Goal: Task Accomplishment & Management: Manage account settings

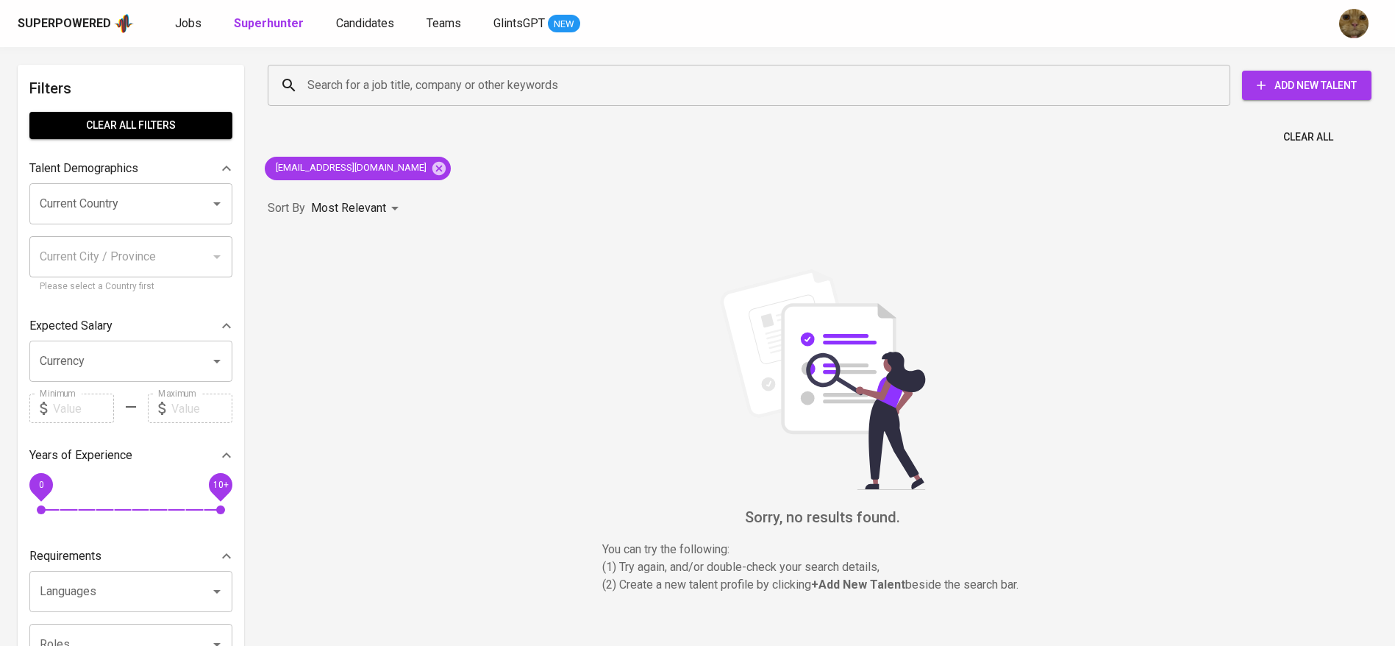
click at [203, 18] on div "Jobs Superhunter Candidates Teams GlintsGPT NEW" at bounding box center [377, 24] width 405 height 18
click at [190, 20] on span "Jobs" at bounding box center [188, 23] width 26 height 14
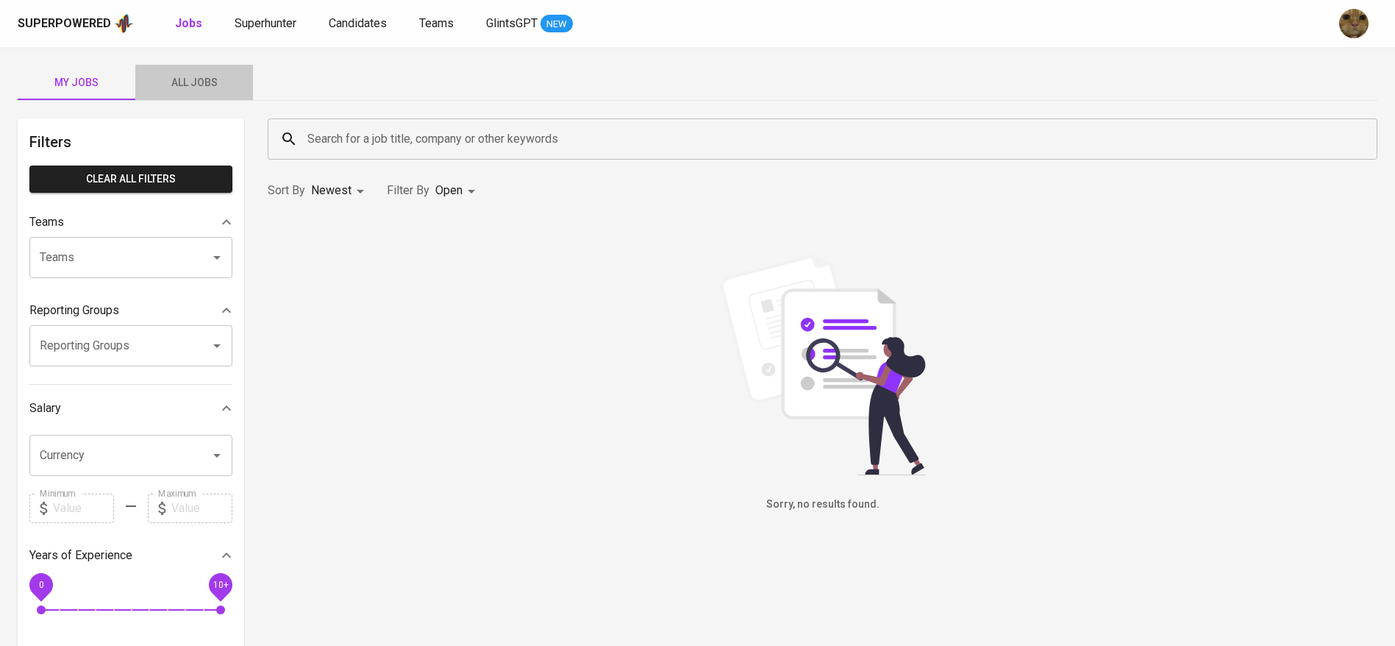
click at [182, 67] on button "All Jobs" at bounding box center [194, 82] width 118 height 35
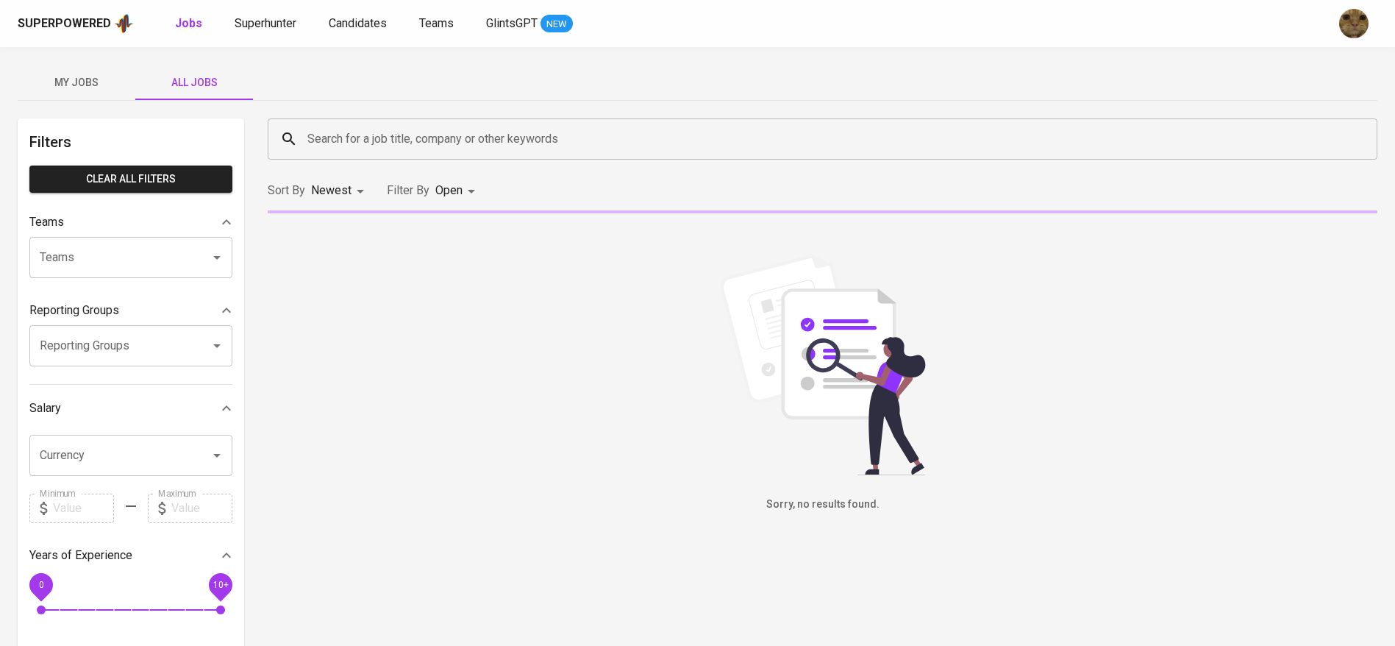
click at [372, 143] on input "Search for a job title, company or other keywords" at bounding box center [826, 139] width 1045 height 28
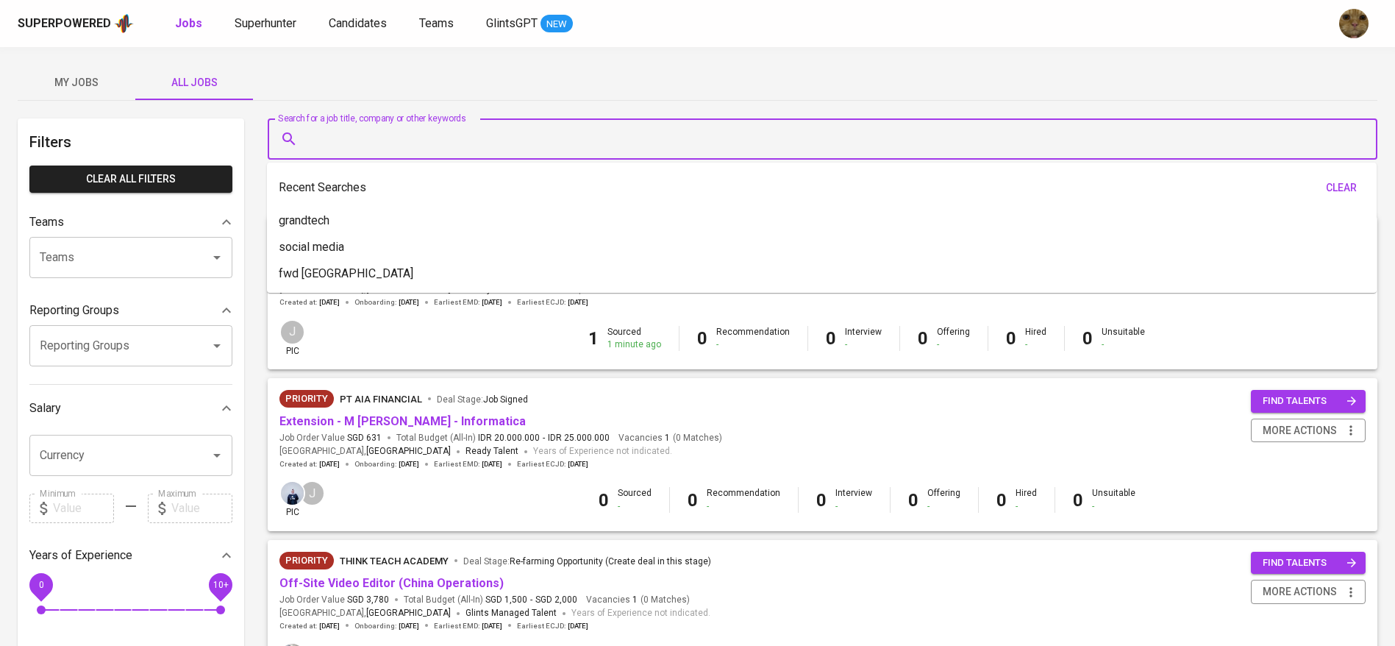
click at [346, 4] on div "Superpowered Jobs Superhunter Candidates Teams GlintsGPT NEW" at bounding box center [697, 23] width 1395 height 47
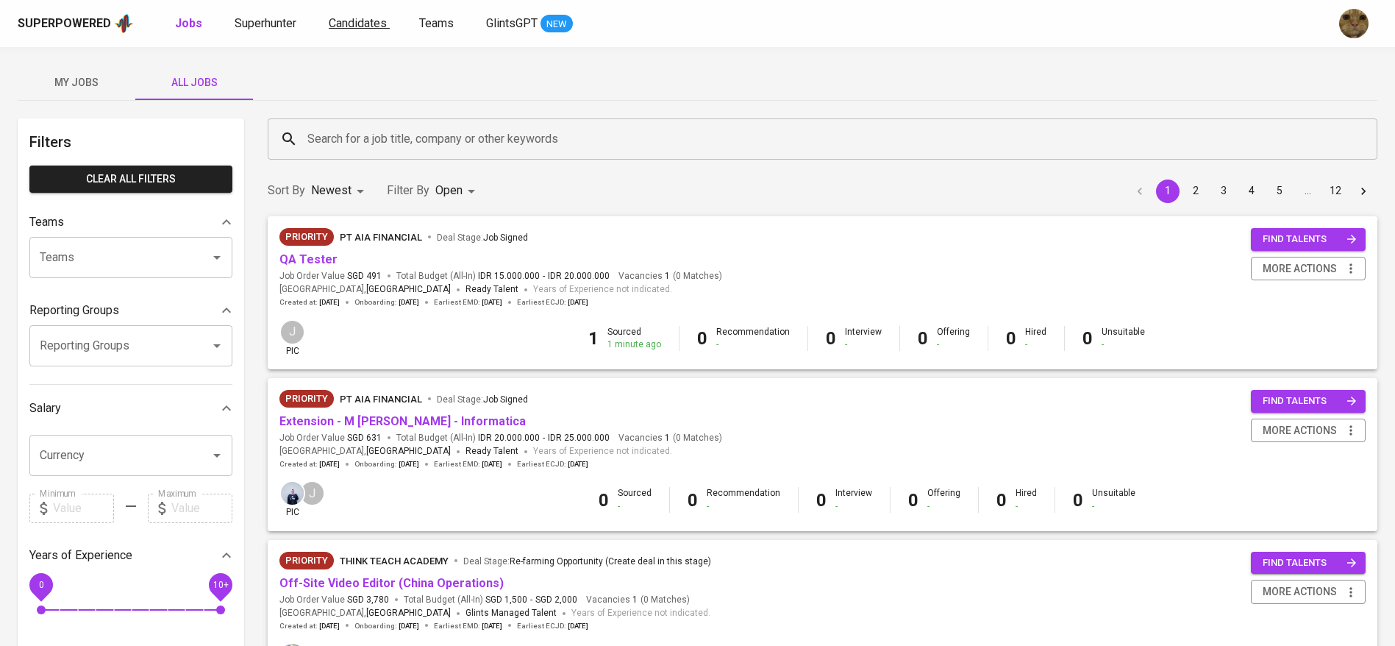
click at [345, 19] on span "Candidates" at bounding box center [358, 23] width 58 height 14
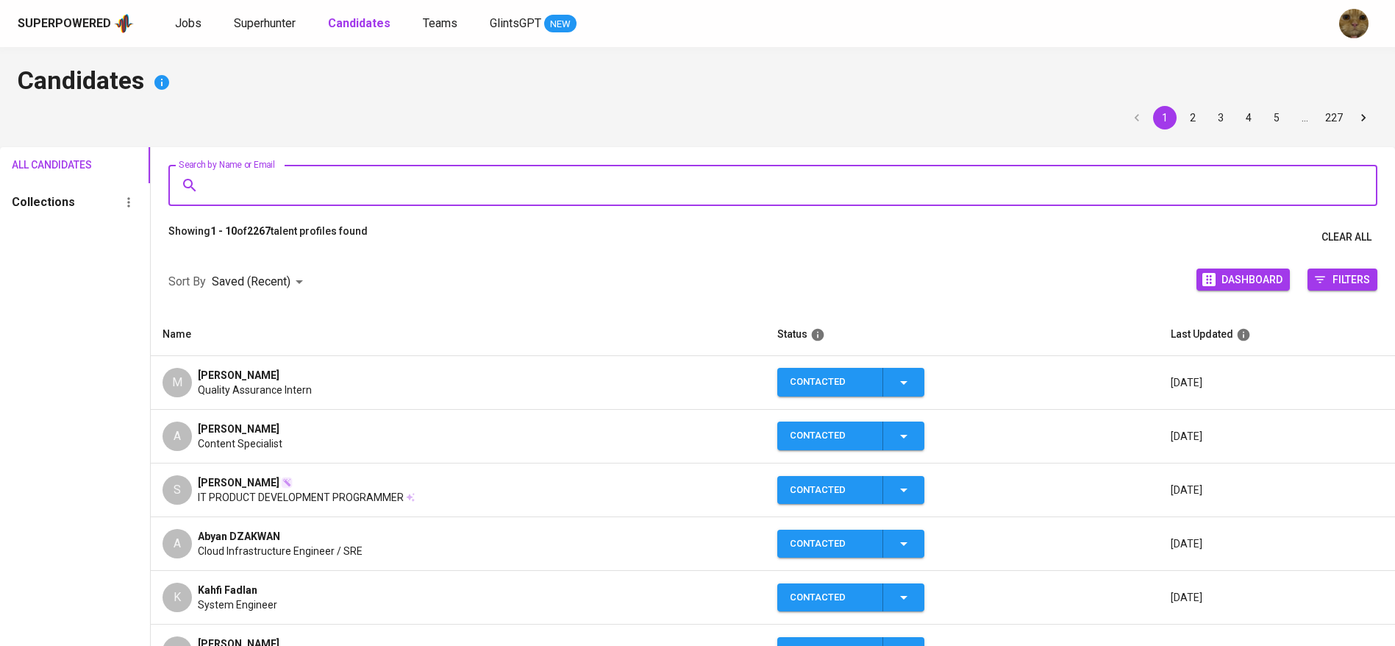
click at [277, 194] on input "Search by Name or Email" at bounding box center [776, 185] width 1144 height 28
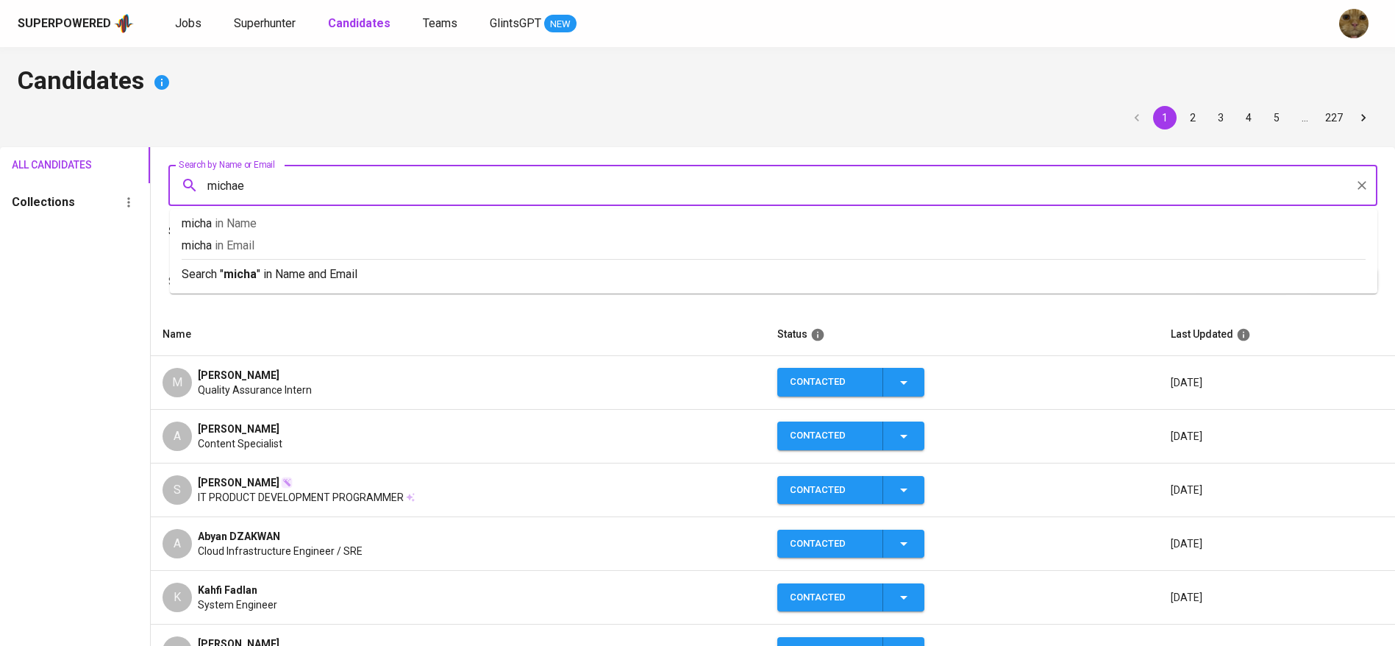
type input "[PERSON_NAME]"
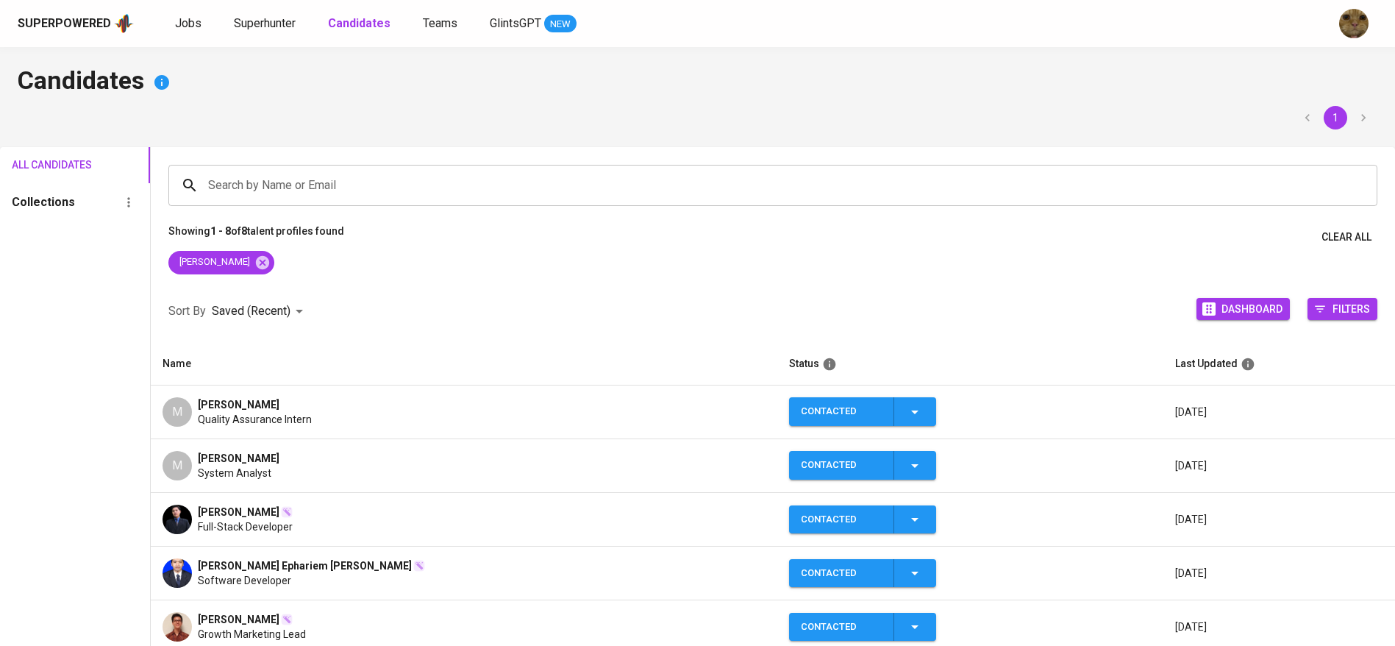
click at [203, 397] on span "[PERSON_NAME]" at bounding box center [239, 404] width 82 height 15
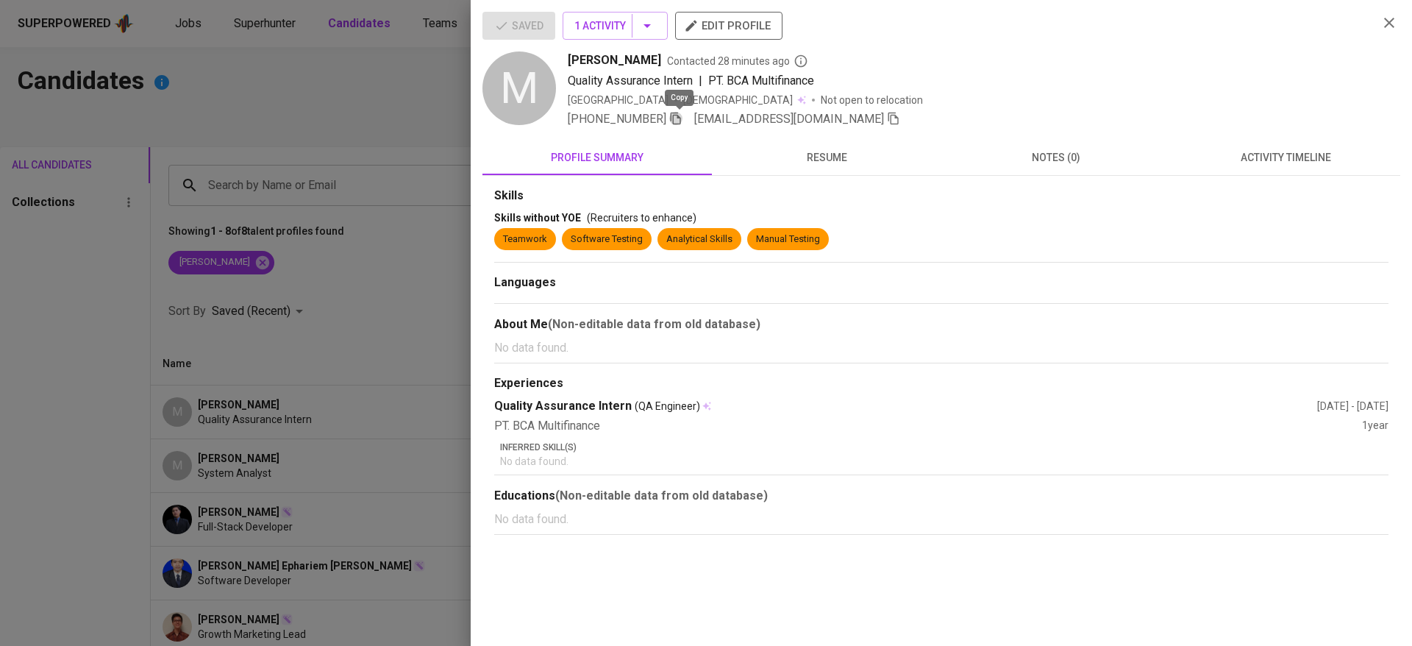
click at [677, 123] on icon "button" at bounding box center [676, 119] width 10 height 13
click at [831, 170] on button "resume" at bounding box center [826, 157] width 229 height 35
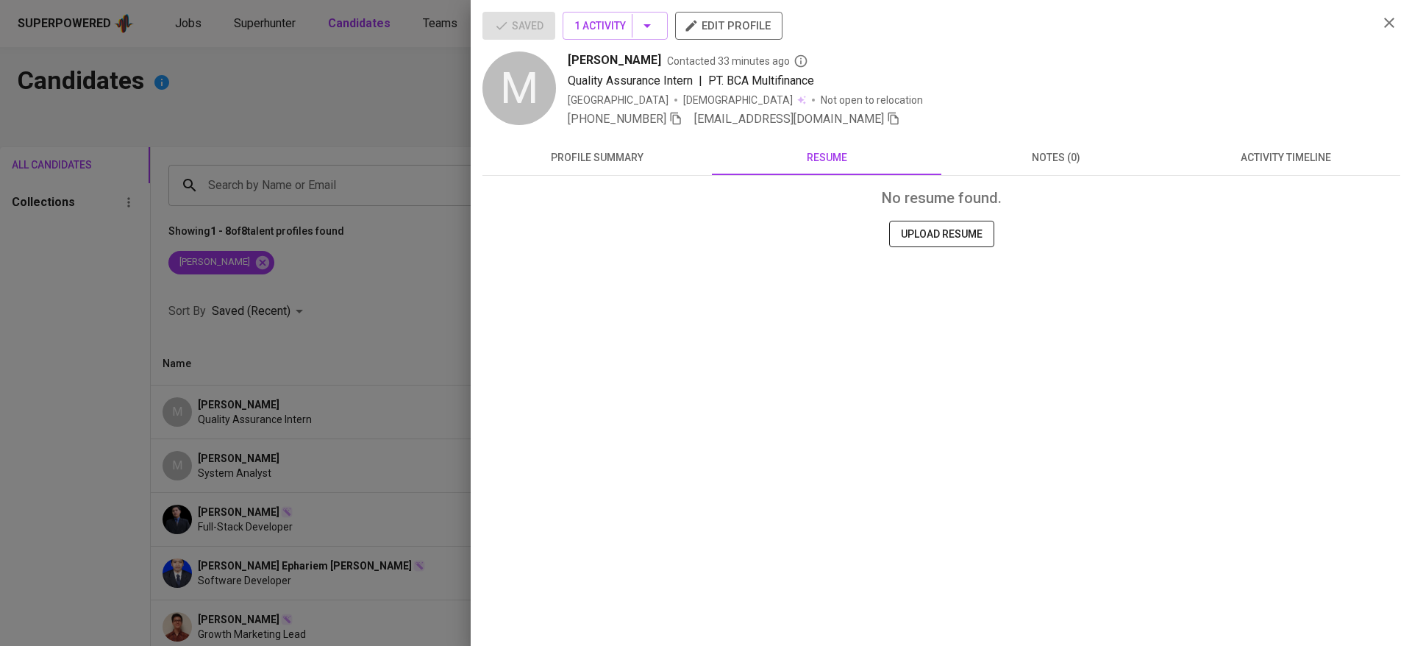
click at [1314, 157] on span "activity timeline" at bounding box center [1286, 158] width 212 height 18
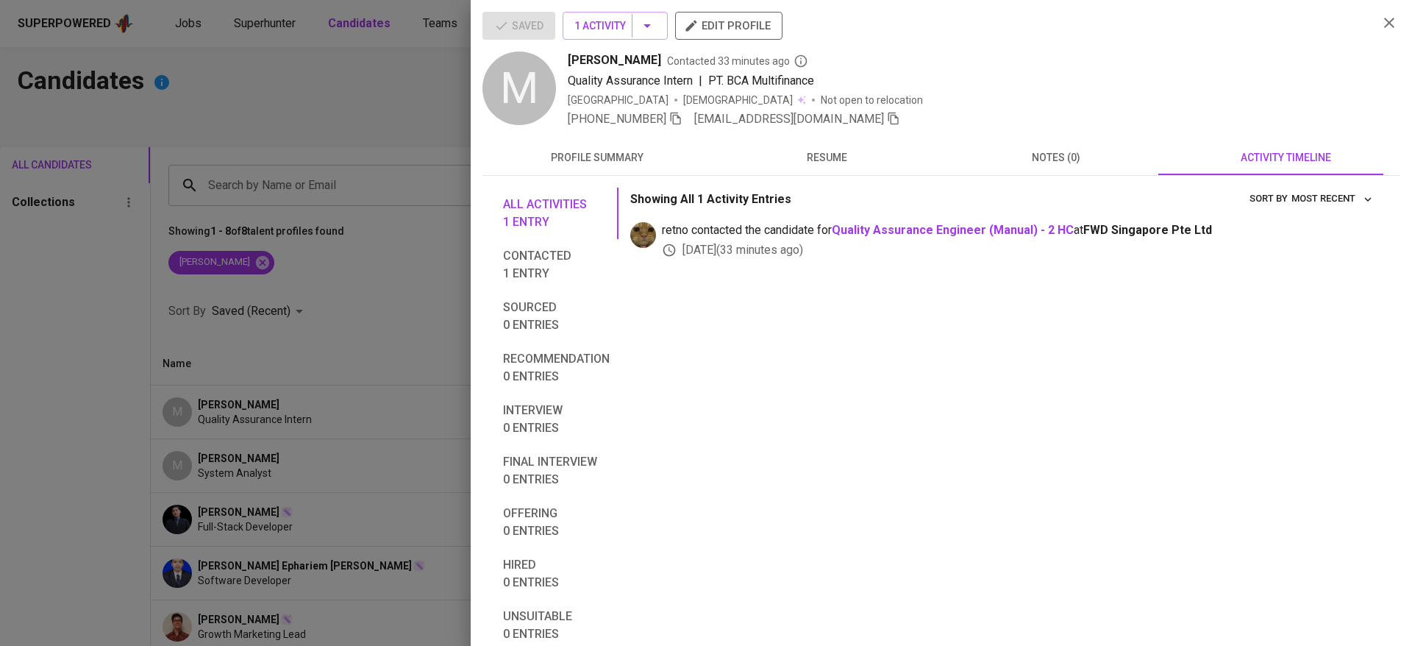
click at [1378, 32] on button "button" at bounding box center [1389, 23] width 22 height 22
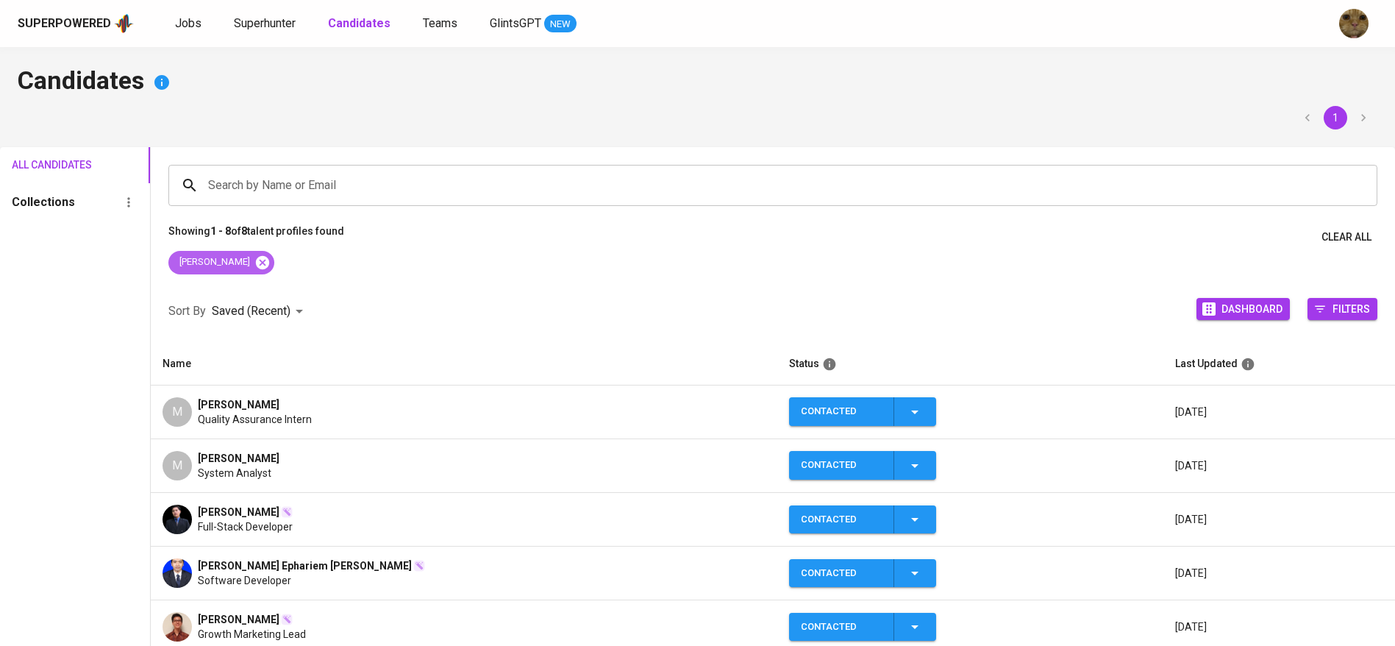
click at [254, 261] on icon at bounding box center [262, 262] width 16 height 16
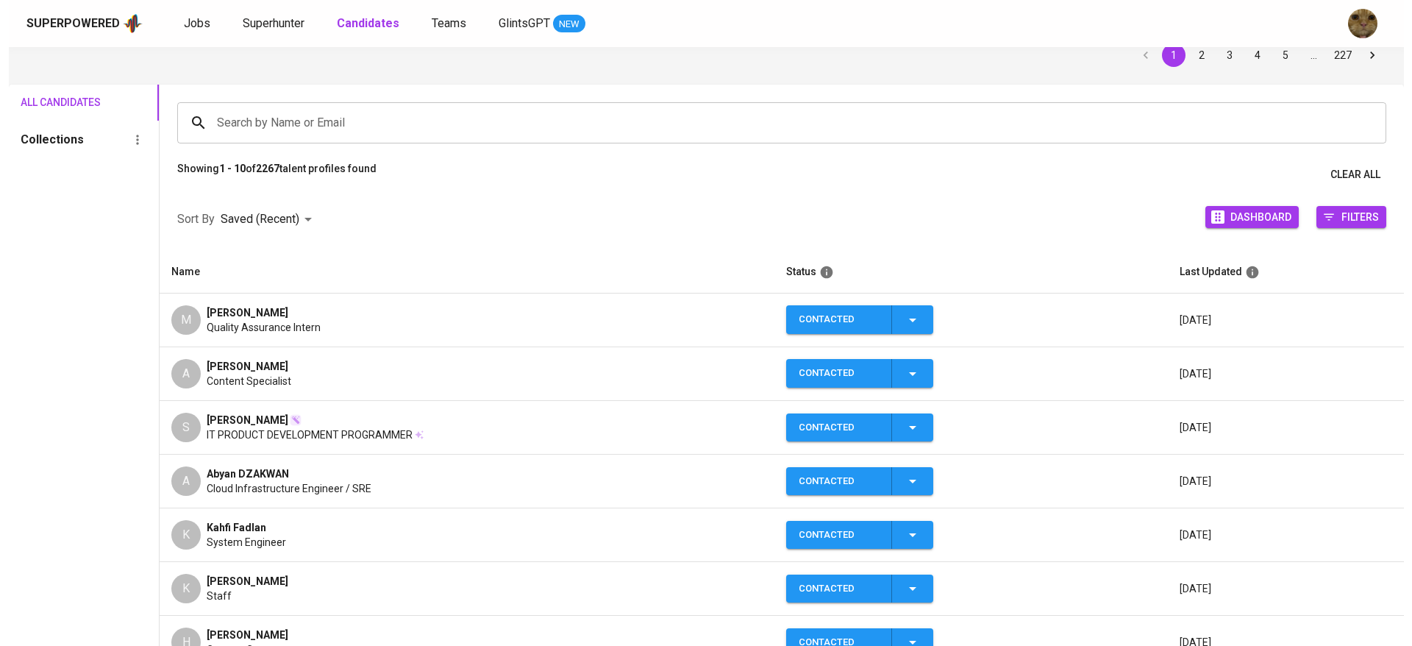
scroll to position [110, 0]
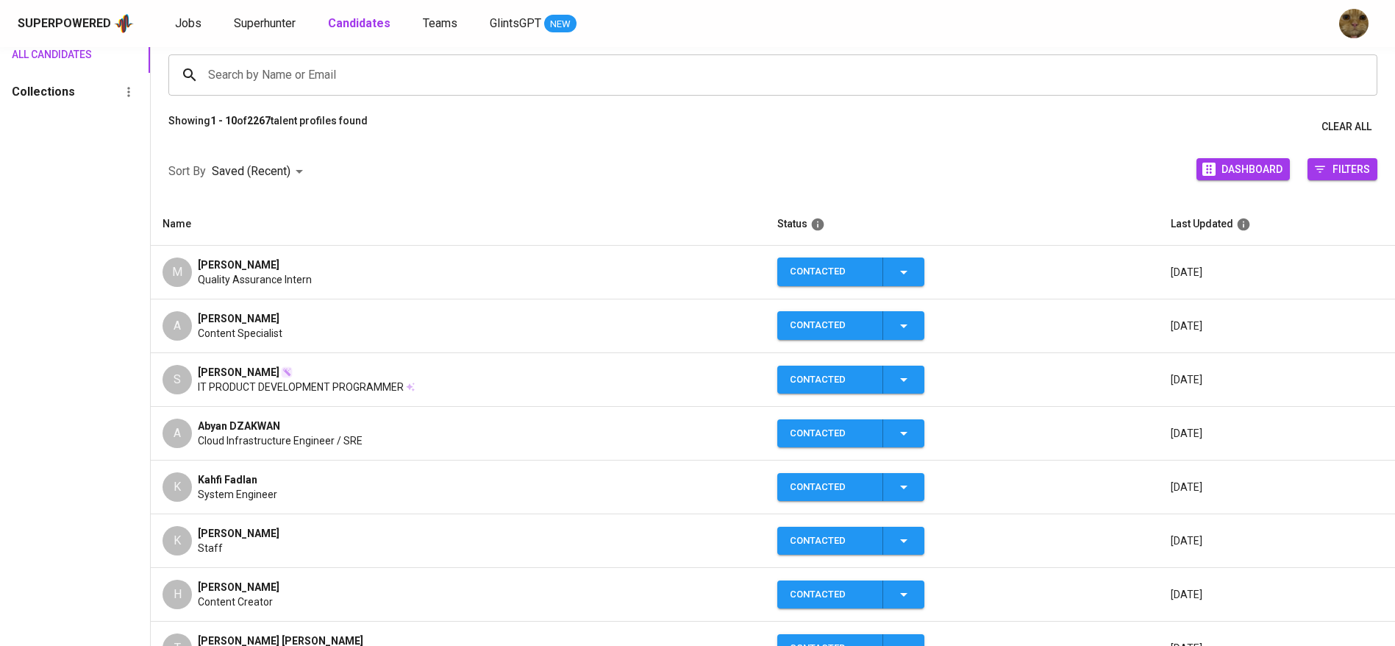
click at [267, 317] on span "[PERSON_NAME]" at bounding box center [239, 318] width 82 height 15
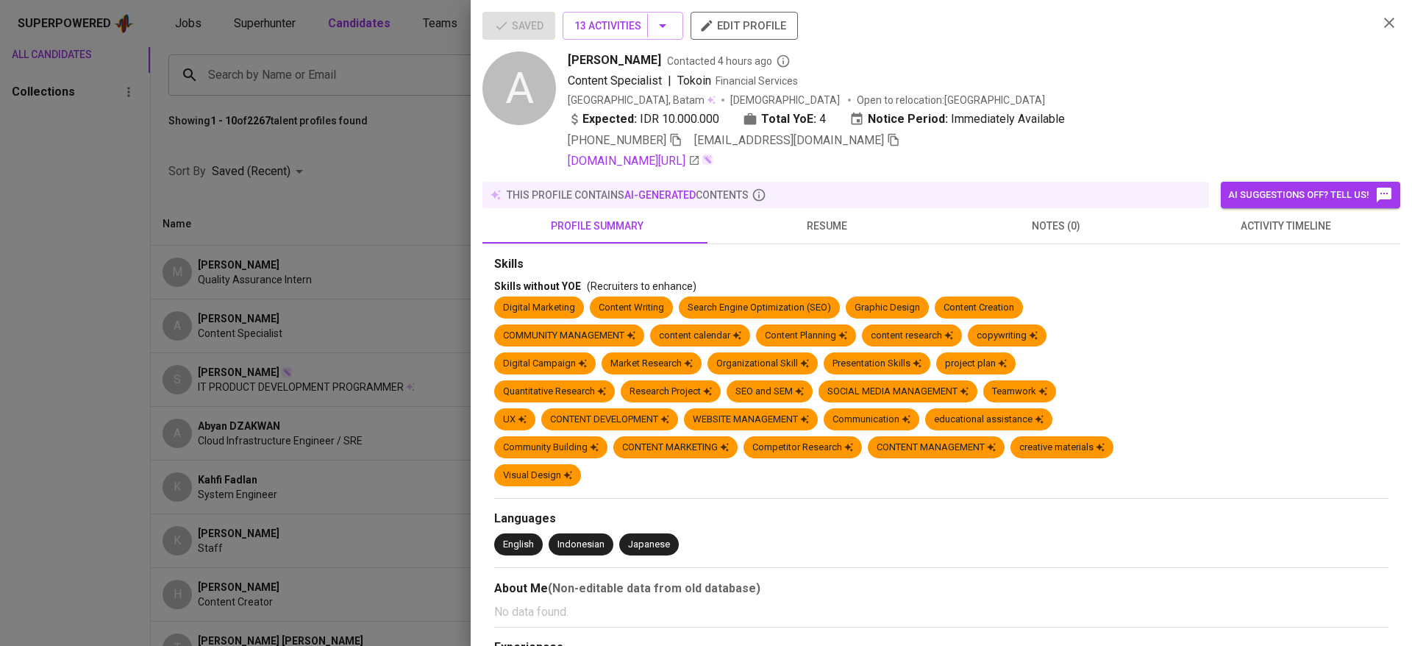
click at [853, 224] on span "resume" at bounding box center [827, 226] width 212 height 18
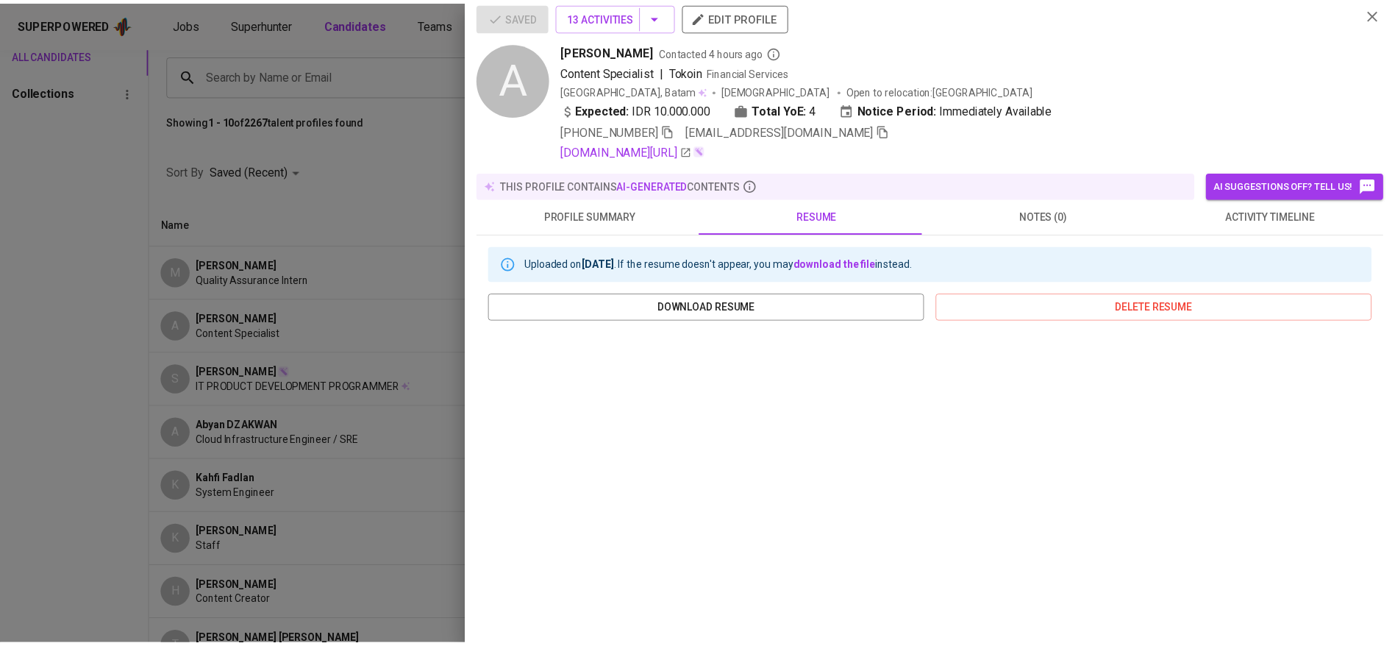
scroll to position [0, 0]
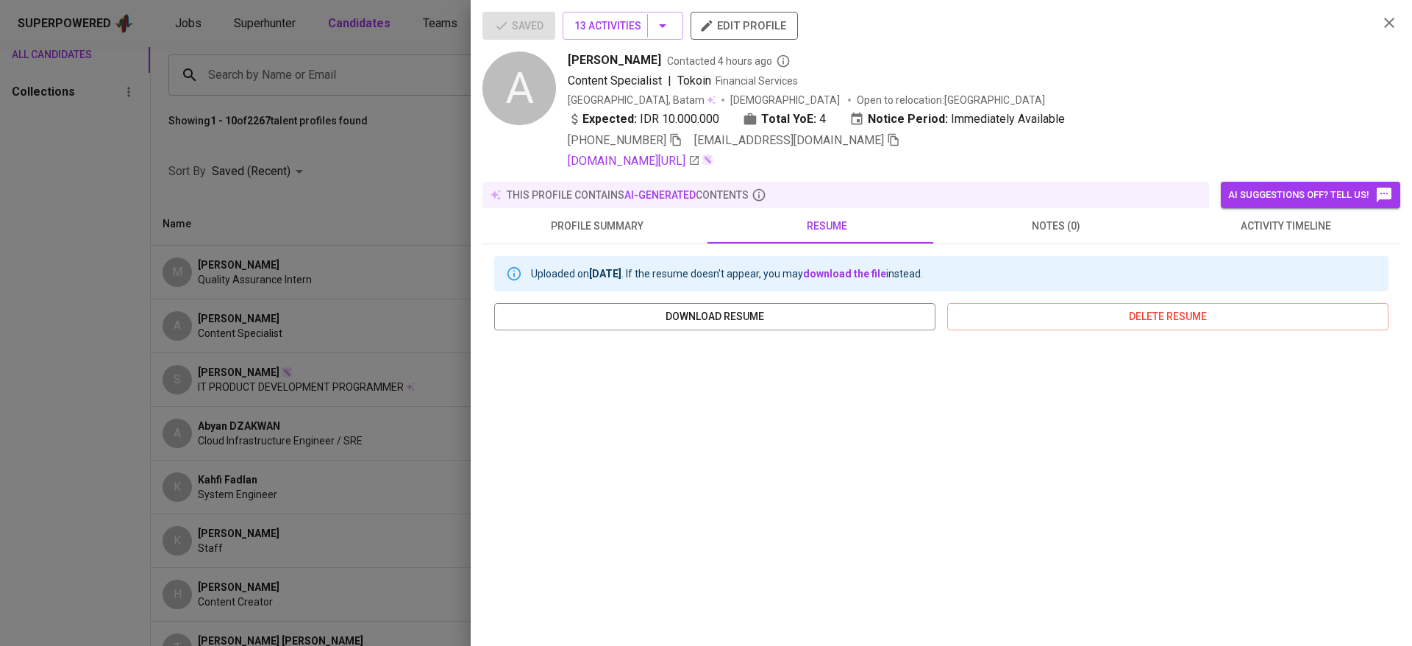
click at [1384, 24] on icon "button" at bounding box center [1389, 23] width 10 height 10
